Goal: Information Seeking & Learning: Learn about a topic

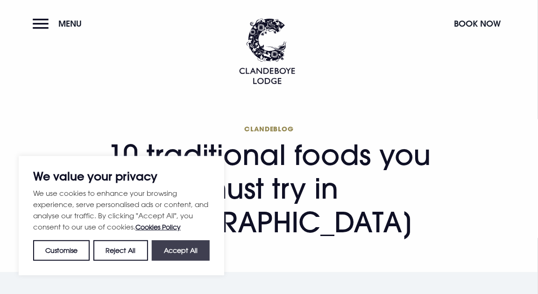
click at [185, 254] on button "Accept All" at bounding box center [181, 250] width 58 height 21
checkbox input "true"
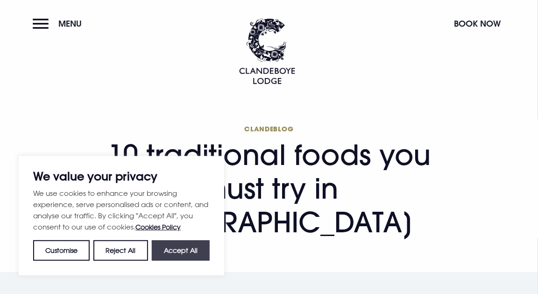
checkbox input "true"
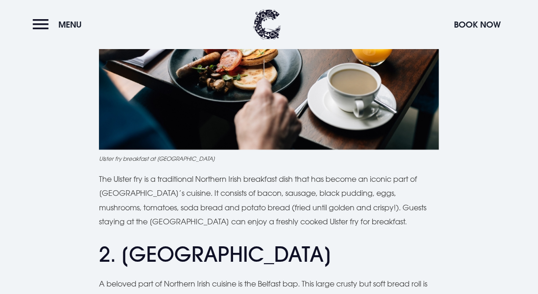
scroll to position [547, 0]
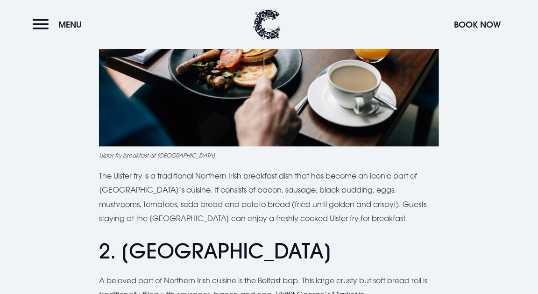
click at [257, 149] on figure "Ulster fry breakfast at [GEOGRAPHIC_DATA]" at bounding box center [269, 39] width 340 height 239
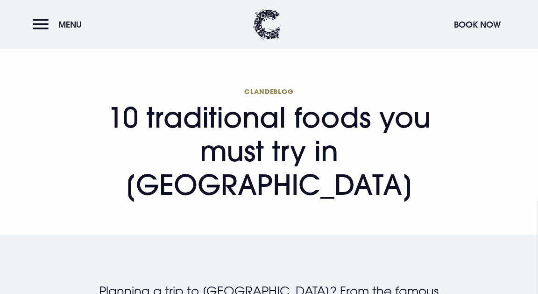
scroll to position [76, 0]
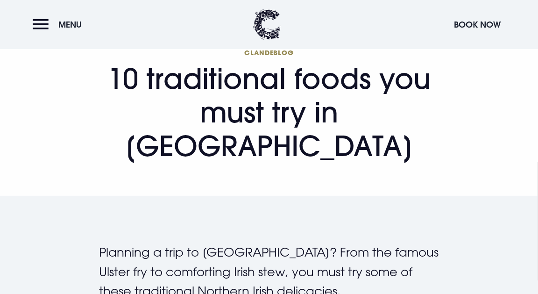
drag, startPoint x: 113, startPoint y: 78, endPoint x: 317, endPoint y: 148, distance: 216.1
click at [317, 148] on h1 "Clandeblog 10 traditional foods you must try in [GEOGRAPHIC_DATA]" at bounding box center [269, 105] width 340 height 114
copy h1 "10 traditional foods you must try in [GEOGRAPHIC_DATA]"
